Goal: Information Seeking & Learning: Understand process/instructions

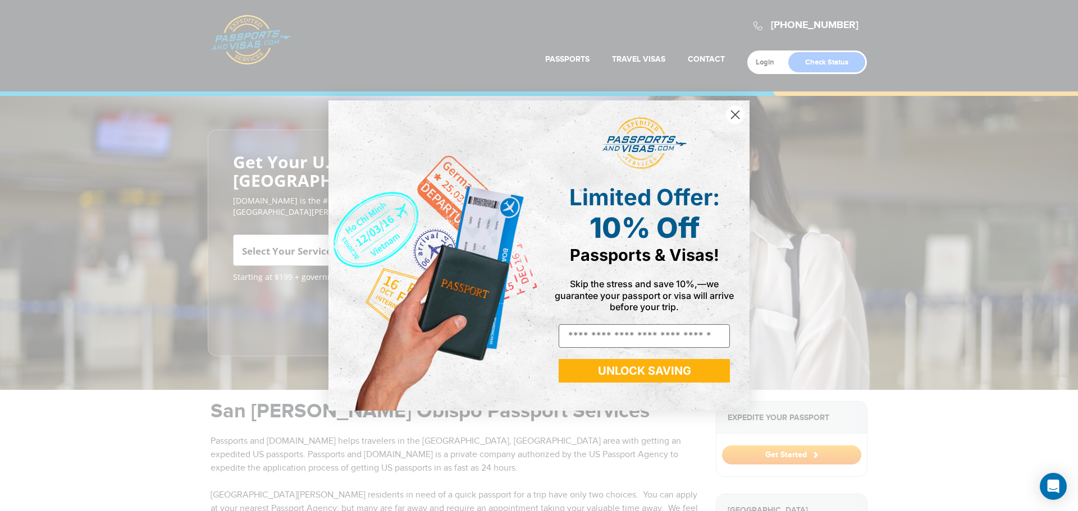
click at [733, 118] on icon "Close dialog" at bounding box center [735, 115] width 8 height 8
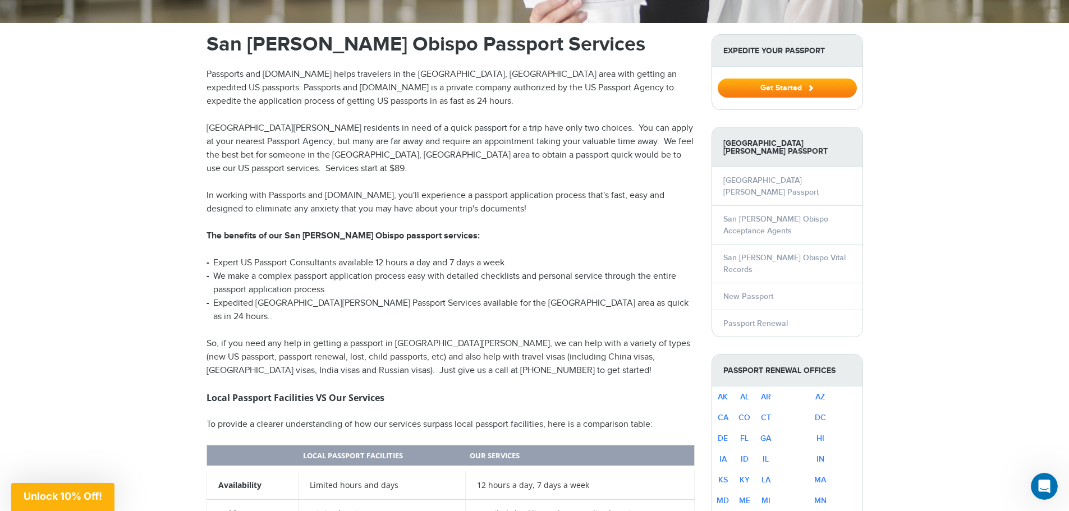
scroll to position [419, 0]
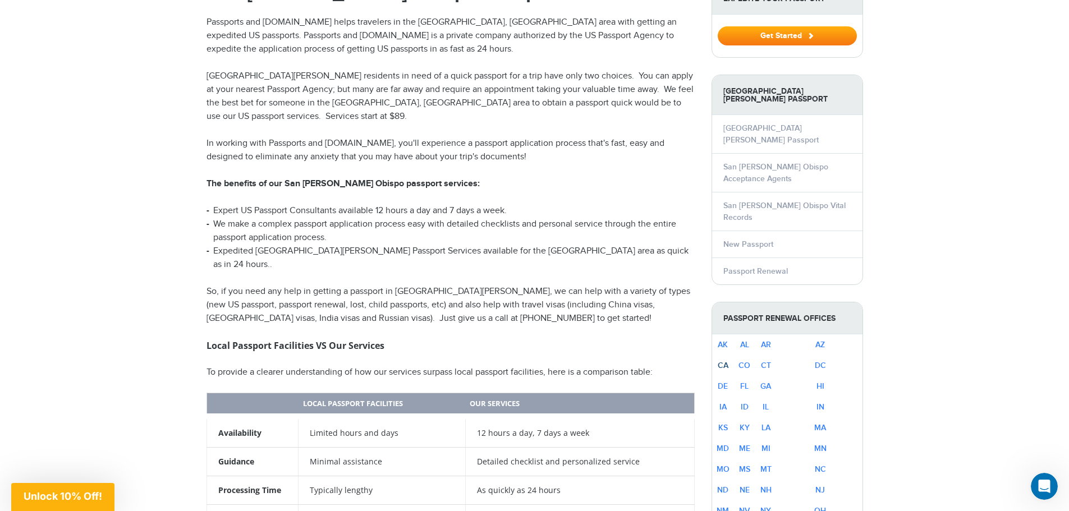
click at [729, 361] on link "CA" at bounding box center [723, 366] width 11 height 10
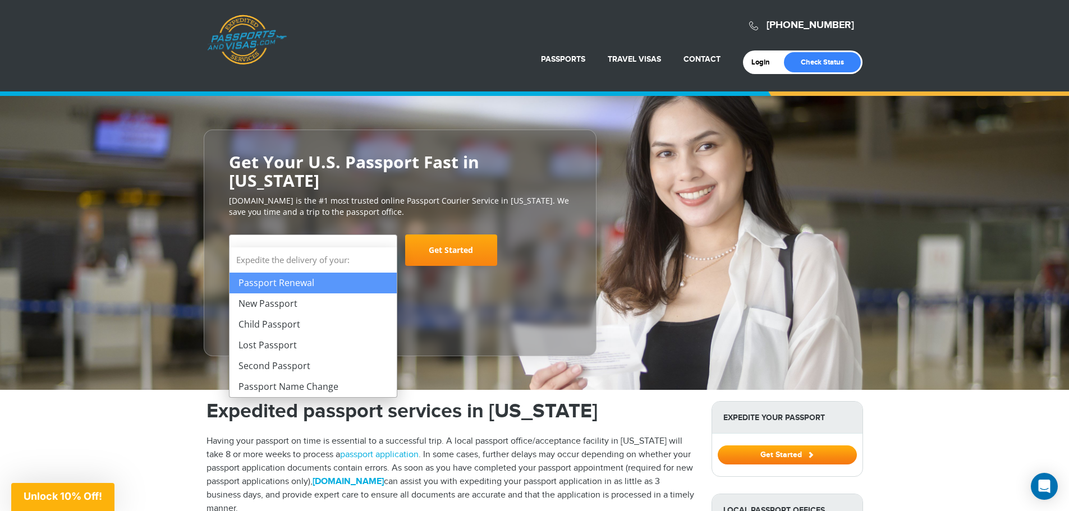
click at [385, 249] on b at bounding box center [386, 251] width 7 height 4
select select "**********"
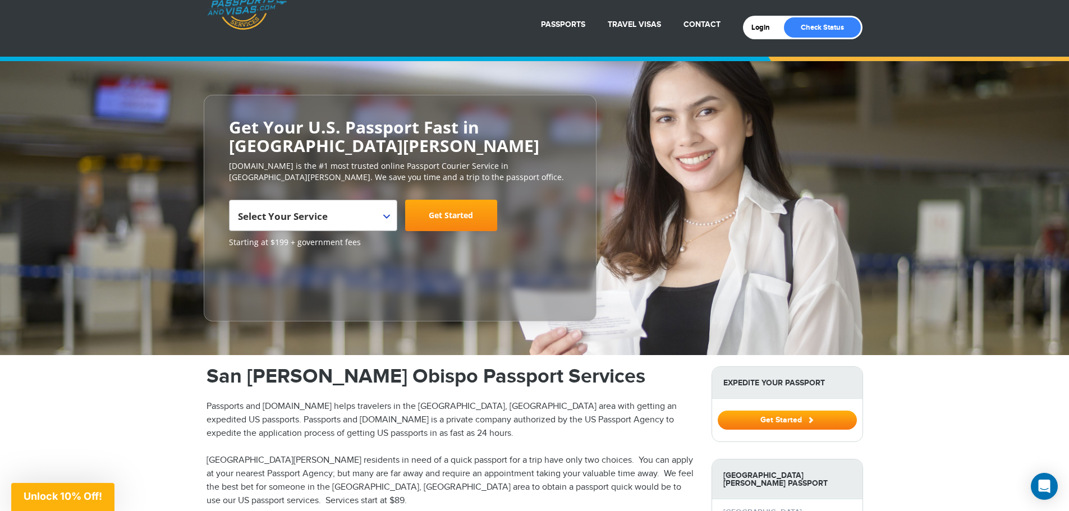
scroll to position [29, 0]
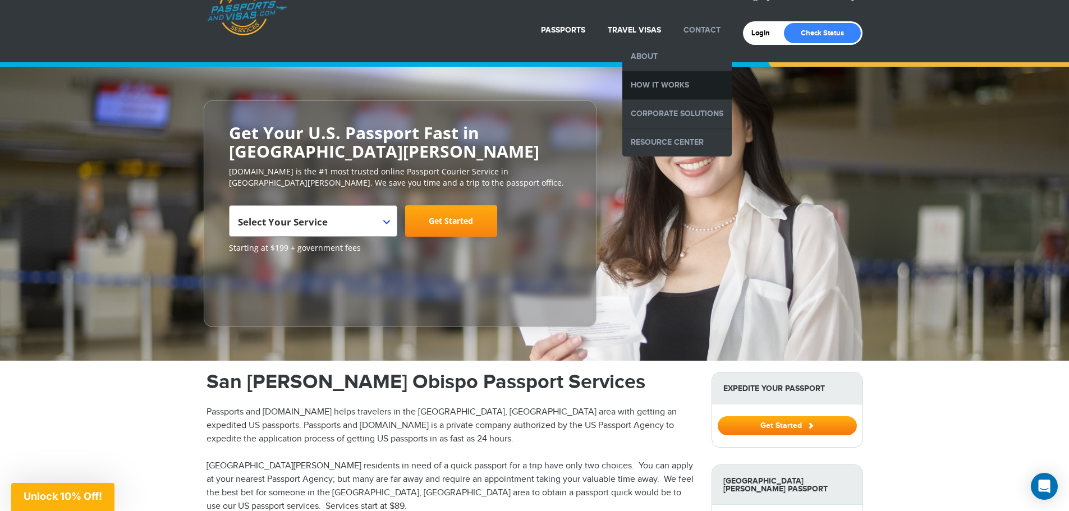
click at [675, 76] on link "How it Works" at bounding box center [677, 85] width 109 height 28
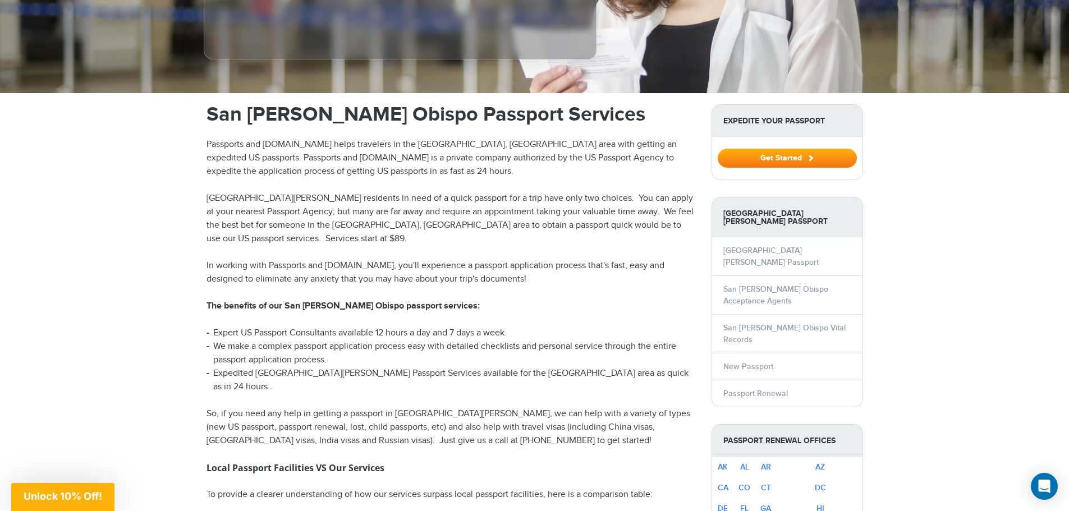
scroll to position [259, 0]
